Goal: Book appointment/travel/reservation

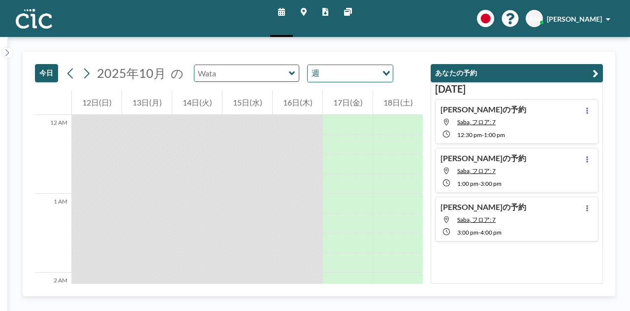
click at [281, 80] on input "text" at bounding box center [241, 73] width 95 height 16
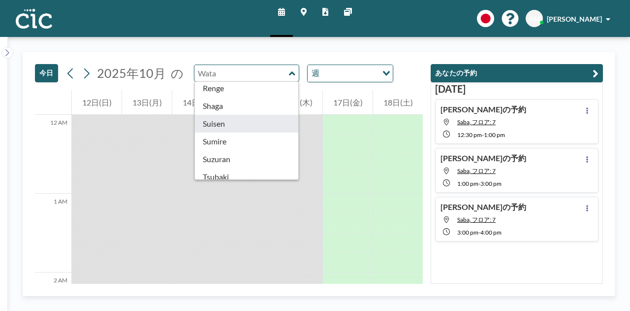
scroll to position [374, 0]
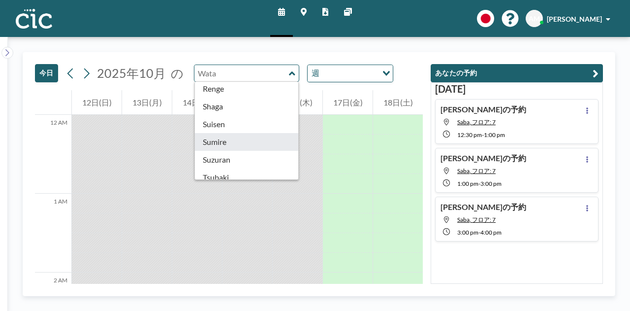
type input "Sumire"
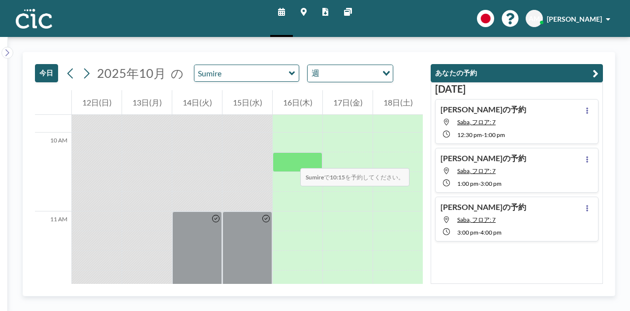
scroll to position [773, 0]
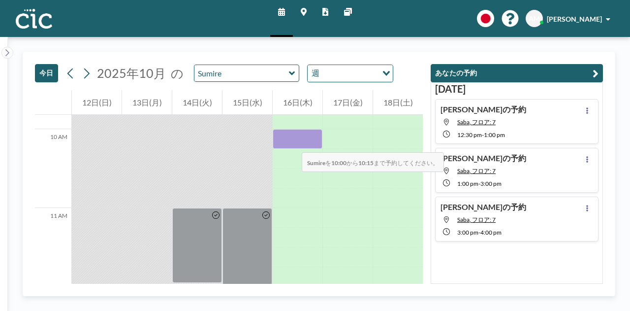
click at [292, 142] on div at bounding box center [298, 139] width 50 height 20
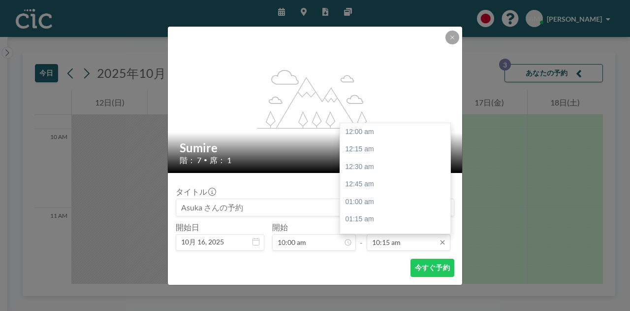
scroll to position [718, 0]
click at [389, 243] on input "10:15 am" at bounding box center [409, 242] width 84 height 17
click at [389, 167] on div "10:45 am" at bounding box center [397, 167] width 115 height 18
type input "10:45 am"
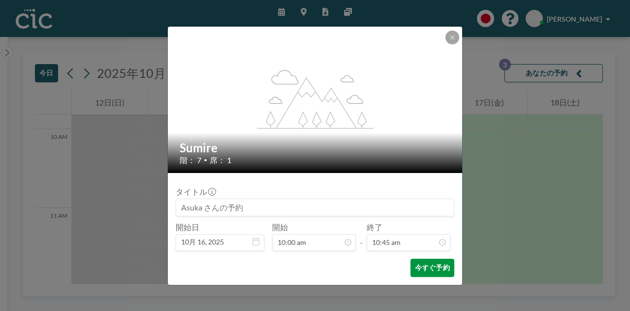
scroll to position [754, 0]
click at [437, 268] on button "今すぐ予約" at bounding box center [433, 267] width 44 height 18
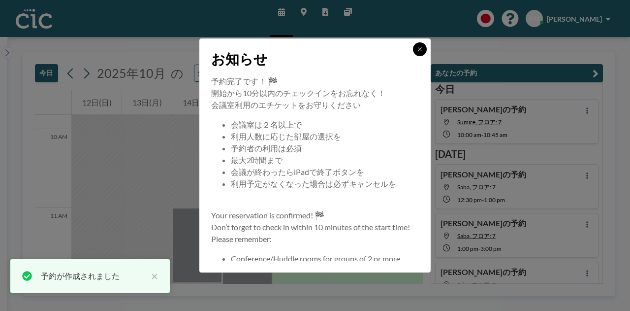
click at [423, 53] on button at bounding box center [420, 49] width 14 height 14
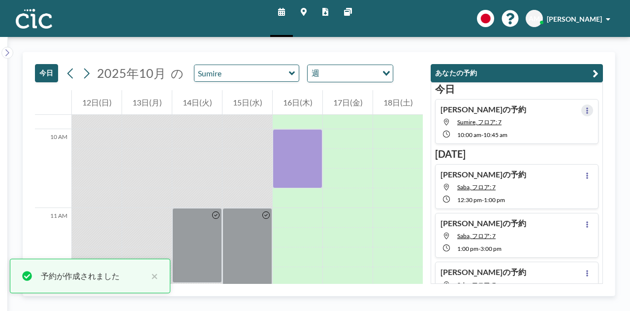
click at [585, 107] on icon at bounding box center [587, 110] width 4 height 6
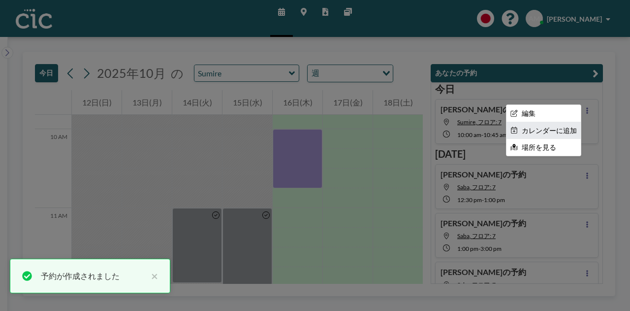
click at [557, 129] on li "カレンダーに追加" at bounding box center [544, 130] width 74 height 17
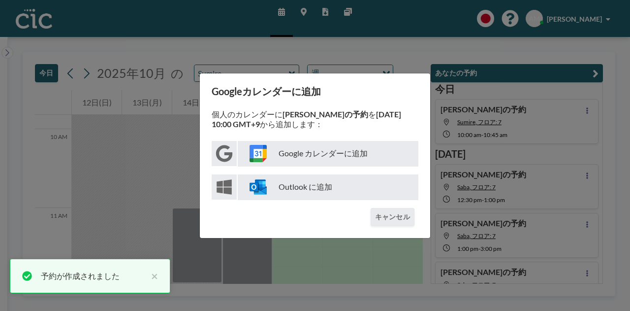
click at [338, 160] on p "Google カレンダーに追加" at bounding box center [328, 154] width 181 height 26
